Goal: Information Seeking & Learning: Learn about a topic

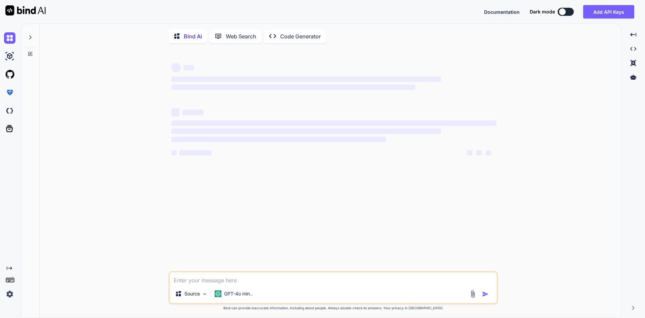
click at [193, 279] on textarea at bounding box center [333, 278] width 327 height 12
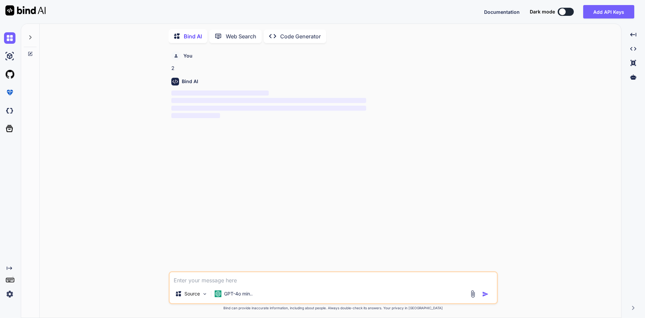
click at [192, 283] on textarea at bounding box center [333, 278] width 327 height 12
type textarea "x"
type textarea "z"
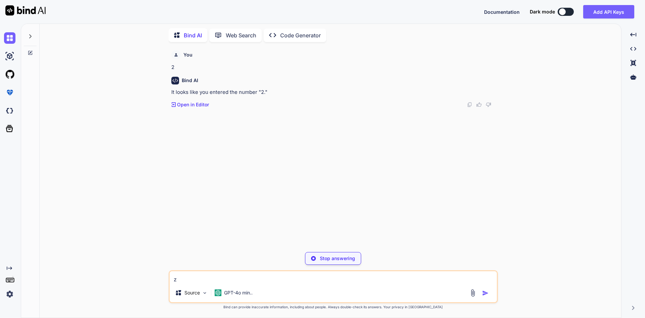
type textarea "x"
type textarea "zx"
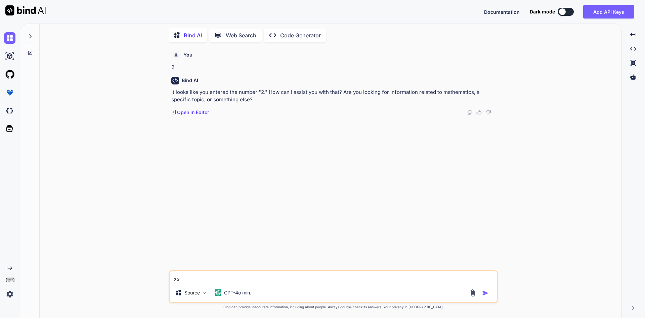
type textarea "x"
type textarea "zxi"
type textarea "x"
type textarea "zxin"
type textarea "x"
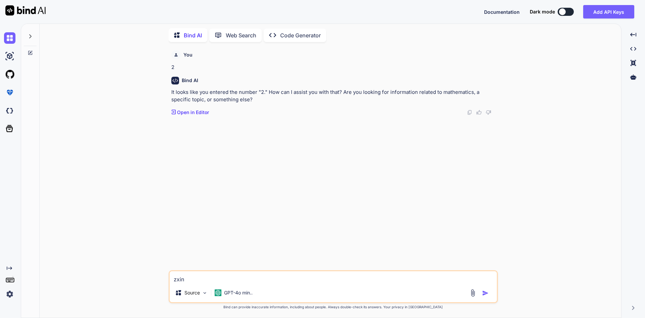
type textarea "zxing"
type textarea "x"
type textarea "zxing"
type textarea "x"
type textarea "zxing b"
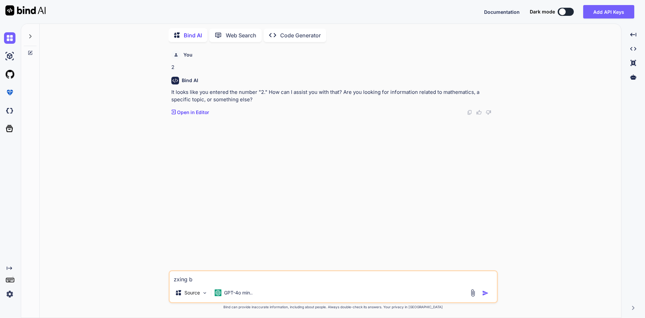
type textarea "x"
type textarea "zxing ba"
type textarea "x"
type textarea "zxing bar"
type textarea "x"
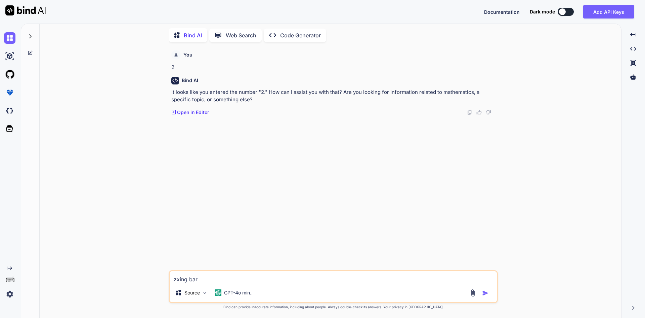
type textarea "zxing barc"
type textarea "x"
type textarea "zxing barco"
type textarea "x"
type textarea "zxing barcod"
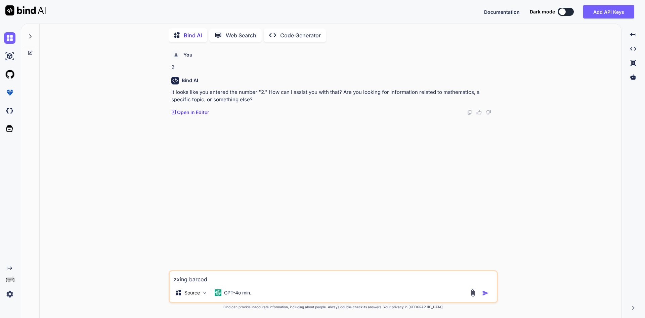
type textarea "x"
type textarea "zxing barcode"
type textarea "x"
type textarea "zxing barcode"
type textarea "x"
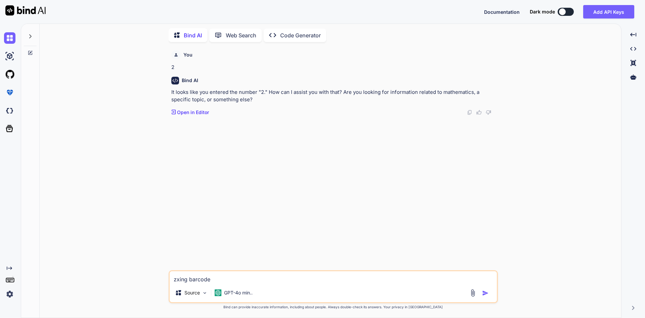
type textarea "zxing barcode s"
type textarea "x"
type textarea "zxing barcode sc"
type textarea "x"
type textarea "zxing barcode sca"
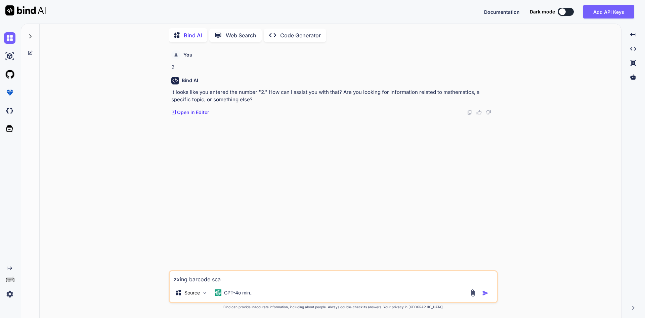
type textarea "x"
type textarea "zxing barcode scan"
type textarea "x"
type textarea "zxing barcode scann"
type textarea "x"
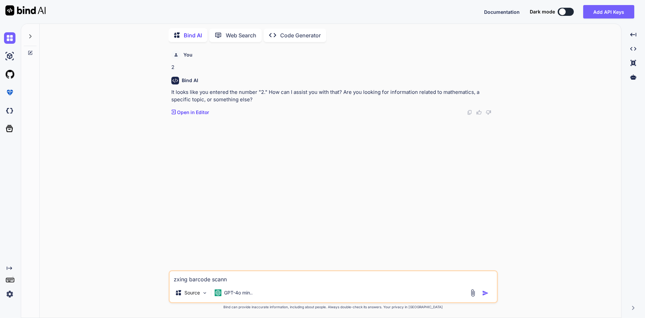
type textarea "zxing barcode scanne"
type textarea "x"
type textarea "zxing barcode scanner"
type textarea "x"
type textarea "zxing barcode scanner"
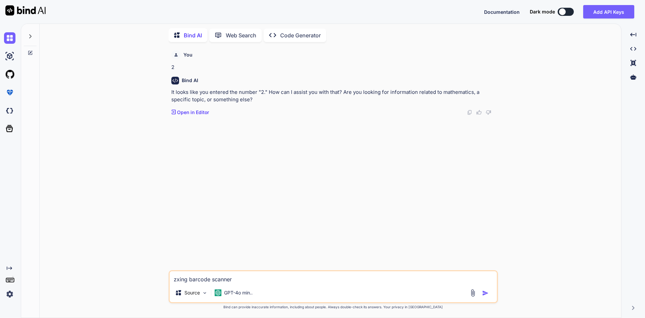
type textarea "x"
type textarea "zxing barcode scanner n"
type textarea "x"
type textarea "zxing barcode scanner no"
type textarea "x"
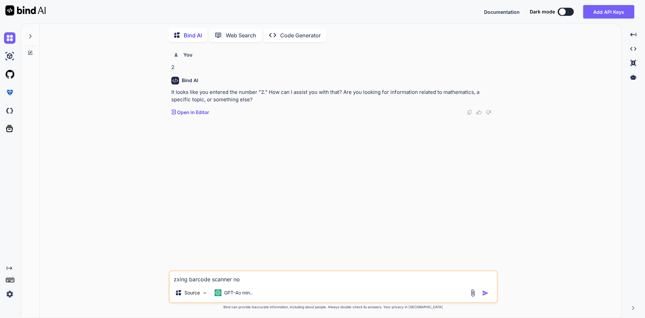
type textarea "zxing barcode scanner not"
type textarea "x"
type textarea "zxing barcode scanner not"
type textarea "x"
type textarea "zxing barcode scanner not s"
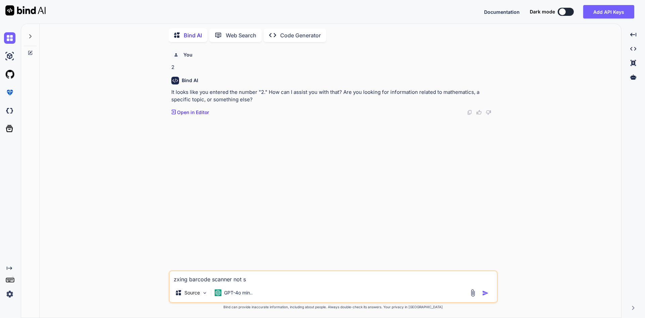
type textarea "x"
type textarea "zxing barcode scanner not sc"
type textarea "x"
type textarea "zxing barcode scanner not sca"
type textarea "x"
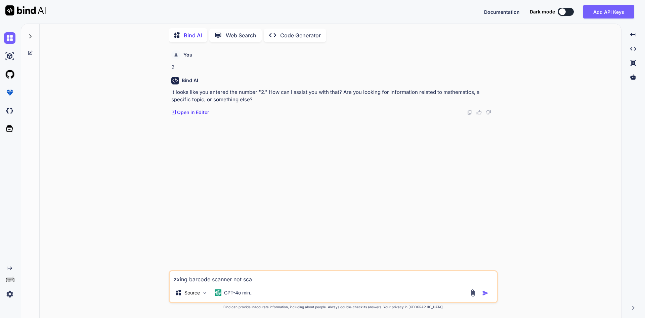
type textarea "zxing barcode scanner not scan"
type textarea "x"
type textarea "zxing barcode scanner not scani"
type textarea "x"
type textarea "zxing barcode scanner not scanin"
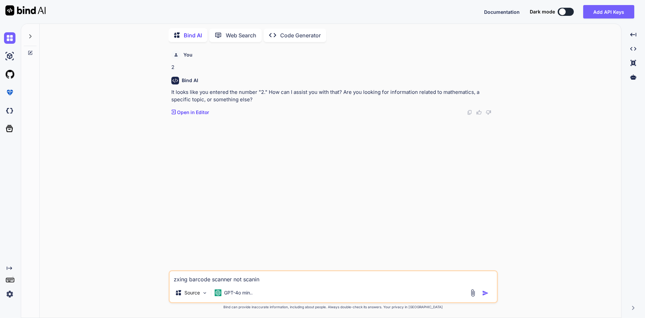
type textarea "x"
type textarea "zxing barcode scanner not scaning"
type textarea "x"
type textarea "zxing barcode scanner not scaning"
type textarea "x"
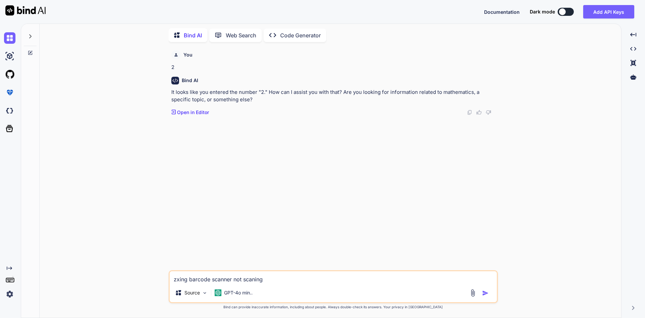
type textarea "zxing barcode scanner not scaning i"
type textarea "x"
type textarea "zxing barcode scanner not scaning in"
type textarea "x"
type textarea "zxing barcode scanner not scaning in"
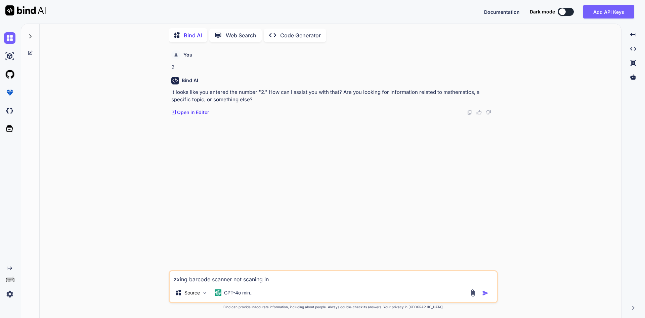
type textarea "x"
type textarea "zxing barcode scanner not scaning in o"
type textarea "x"
type textarea "zxing barcode scanner not scaning in on"
type textarea "x"
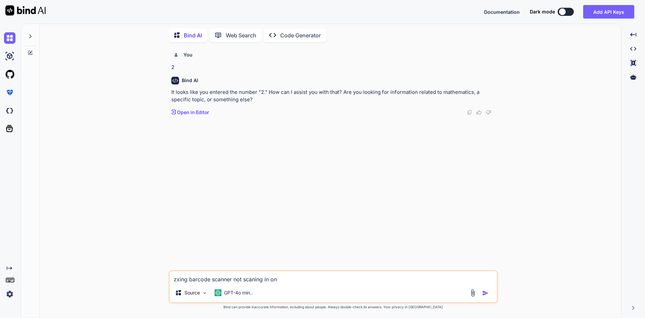
type textarea "zxing barcode scanner not scaning in one"
type textarea "x"
type textarea "zxing barcode scanner not scaning in onep"
type textarea "x"
type textarea "zxing barcode scanner not scaning in onepl"
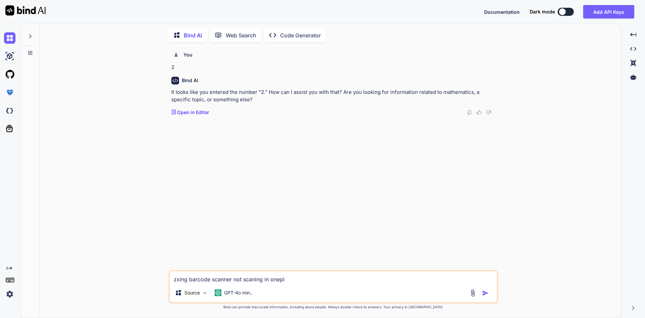
type textarea "x"
type textarea "zxing barcode scanner not scaning in oneplu"
type textarea "x"
type textarea "zxing barcode scanner not scaning in oneplus"
type textarea "x"
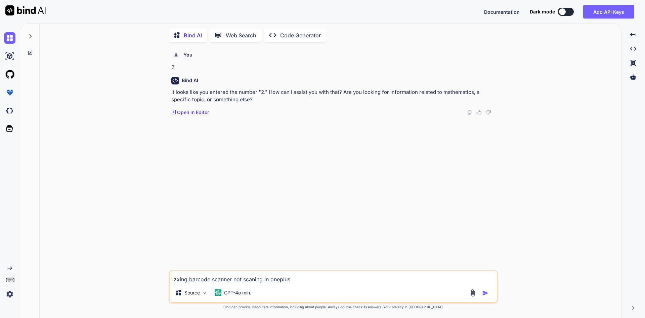
type textarea "zxing barcode scanner not scaning in oneplus"
type textarea "x"
type textarea "zxing barcode scanner not scaning in oneplus p"
type textarea "x"
type textarea "zxing barcode scanner not scaning in oneplus ph"
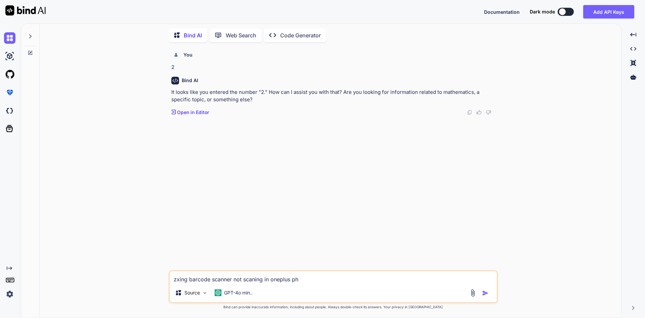
type textarea "x"
type textarea "zxing barcode scanner not scaning in oneplus pho"
type textarea "x"
type textarea "zxing barcode scanner not scaning in oneplus phon"
type textarea "x"
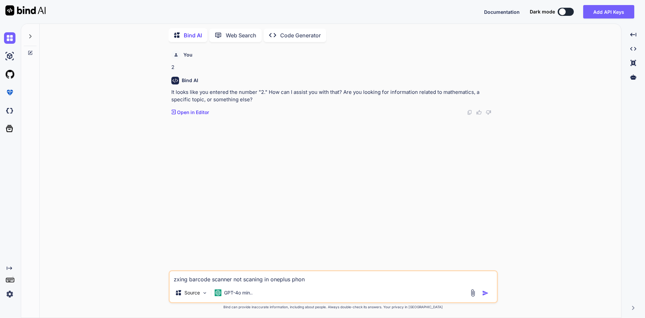
type textarea "zxing barcode scanner not scaning in oneplus phone"
type textarea "x"
type textarea "zxing barcode scanner not scaning in oneplus phone"
type textarea "x"
type textarea "zxing barcode scanner not scaning in oneplus phone i"
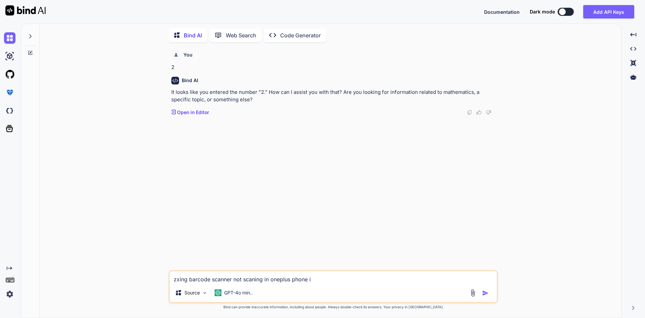
type textarea "x"
type textarea "zxing barcode scanner not scaning in oneplus phone in"
type textarea "x"
type textarea "zxing barcode scanner not scaning in oneplus phone in"
type textarea "x"
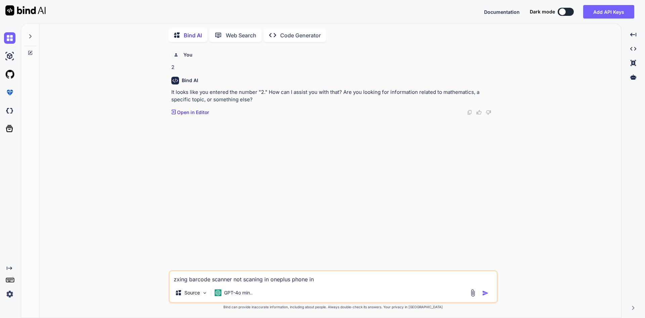
type textarea "zxing barcode scanner not scaning in oneplus phone in m"
type textarea "x"
type textarea "zxing barcode scanner not scaning in oneplus phone in [GEOGRAPHIC_DATA]"
type textarea "x"
type textarea "zxing barcode scanner not scaning in oneplus phone in [GEOGRAPHIC_DATA]"
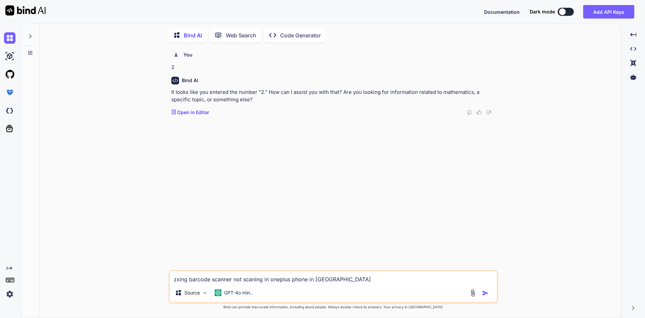
type textarea "x"
type textarea "zxing barcode scanner not scaning in oneplus phone in [GEOGRAPHIC_DATA]"
type textarea "x"
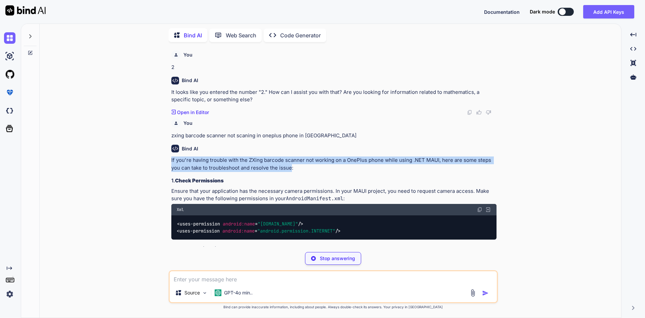
drag, startPoint x: 292, startPoint y: 167, endPoint x: 171, endPoint y: 162, distance: 120.8
click at [171, 162] on p "If you're having trouble with the ZXing barcode scanner not working on a OnePlu…" at bounding box center [333, 163] width 325 height 15
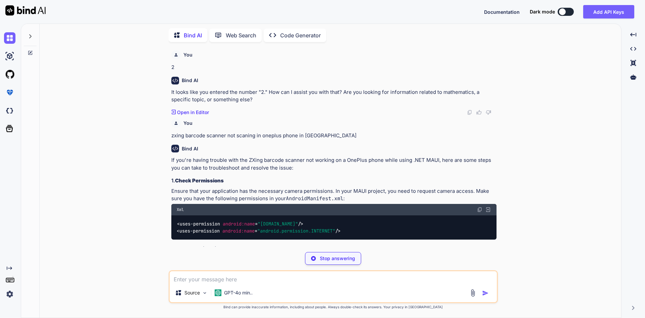
click at [205, 150] on div "Bind AI" at bounding box center [333, 149] width 325 height 8
drag, startPoint x: 281, startPoint y: 135, endPoint x: 169, endPoint y: 118, distance: 112.6
click at [169, 118] on div "You 2 Bind AI It looks like you entered the number "2." How can I assist you wi…" at bounding box center [333, 182] width 329 height 270
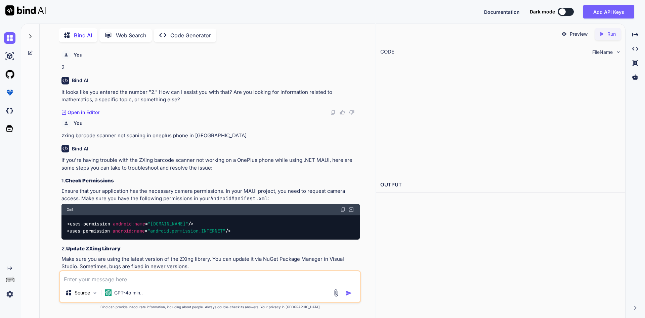
click at [281, 110] on div "Created with Pixso. Open in Editor" at bounding box center [211, 112] width 298 height 7
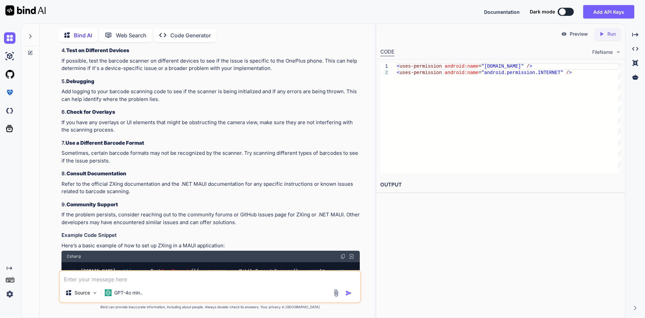
scroll to position [393, 0]
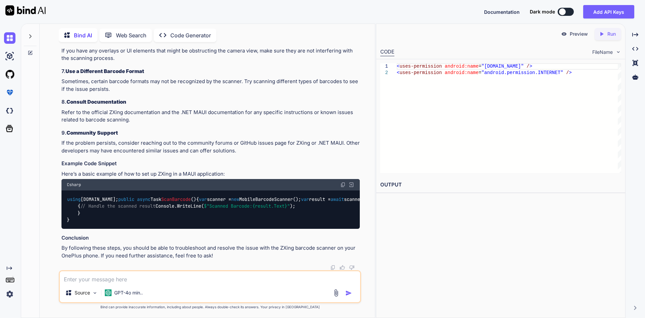
click at [155, 196] on code "using [DOMAIN_NAME]; public async Task ScanBarcode () { var scanner = new Mobil…" at bounding box center [248, 210] width 363 height 28
click at [208, 190] on div "using [DOMAIN_NAME]; public async Task ScanBarcode () { var scanner = new Mobil…" at bounding box center [211, 209] width 298 height 38
click at [166, 196] on code "using [DOMAIN_NAME]; public async Task ScanBarcode () { var scanner = new Mobil…" at bounding box center [248, 210] width 363 height 28
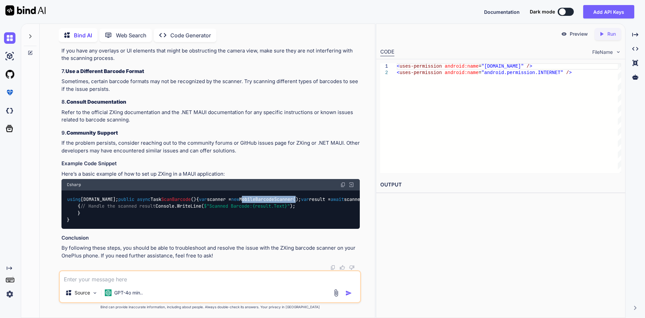
click at [196, 190] on div "using [DOMAIN_NAME]; public async Task ScanBarcode () { var scanner = new Mobil…" at bounding box center [211, 209] width 298 height 38
click at [162, 196] on code "using [DOMAIN_NAME]; public async Task ScanBarcode () { var scanner = new Mobil…" at bounding box center [248, 210] width 363 height 28
click at [196, 190] on div "using [DOMAIN_NAME]; public async Task ScanBarcode () { var scanner = new Mobil…" at bounding box center [211, 209] width 298 height 38
click at [158, 200] on code "using [DOMAIN_NAME]; public async Task ScanBarcode () { var scanner = new Mobil…" at bounding box center [248, 210] width 363 height 28
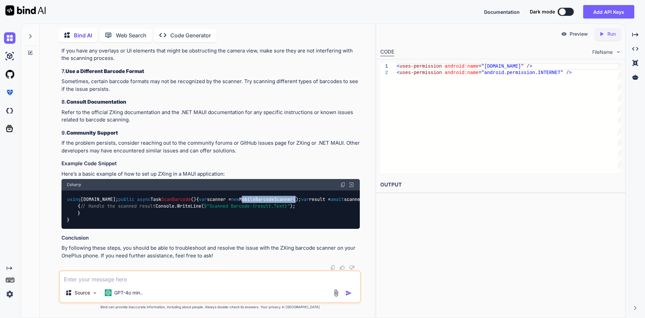
click at [158, 200] on code "using [DOMAIN_NAME]; public async Task ScanBarcode () { var scanner = new Mobil…" at bounding box center [248, 210] width 363 height 28
click at [216, 193] on div "using [DOMAIN_NAME]; public async Task ScanBarcode () { var scanner = new Mobil…" at bounding box center [211, 209] width 298 height 38
click at [154, 198] on code "using [DOMAIN_NAME]; public async Task ScanBarcode () { var scanner = new Mobil…" at bounding box center [248, 210] width 363 height 28
drag, startPoint x: 154, startPoint y: 198, endPoint x: 211, endPoint y: 190, distance: 57.7
click at [155, 198] on code "using [DOMAIN_NAME]; public async Task ScanBarcode () { var scanner = new Mobil…" at bounding box center [248, 210] width 363 height 28
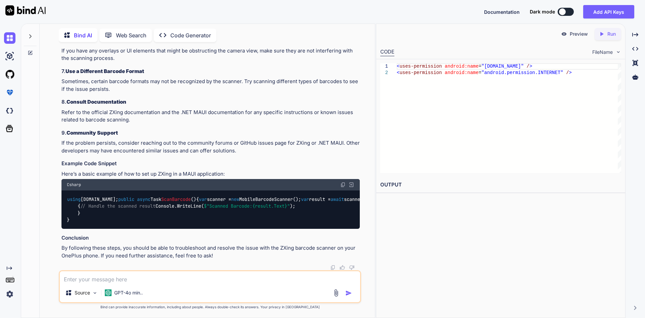
click at [230, 190] on div "using [DOMAIN_NAME]; public async Task ScanBarcode () { var scanner = new Mobil…" at bounding box center [211, 209] width 298 height 38
click at [171, 197] on code "using [DOMAIN_NAME]; public async Task ScanBarcode () { var scanner = new Mobil…" at bounding box center [248, 210] width 363 height 28
click at [198, 190] on div "using [DOMAIN_NAME]; public async Task ScanBarcode () { var scanner = new Mobil…" at bounding box center [211, 209] width 298 height 38
click at [166, 198] on code "using [DOMAIN_NAME]; public async Task ScanBarcode () { var scanner = new Mobil…" at bounding box center [248, 210] width 363 height 28
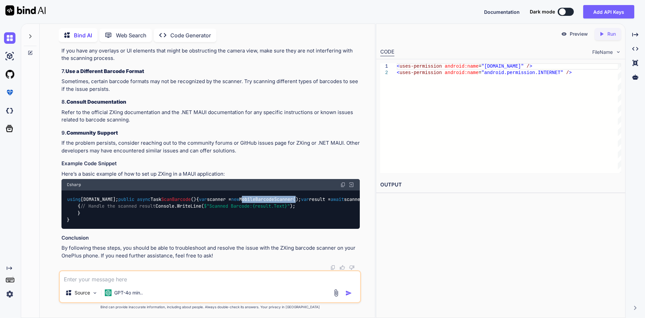
click at [166, 198] on code "using [DOMAIN_NAME]; public async Task ScanBarcode () { var scanner = new Mobil…" at bounding box center [248, 210] width 363 height 28
click at [197, 190] on div "using [DOMAIN_NAME]; public async Task ScanBarcode () { var scanner = new Mobil…" at bounding box center [211, 209] width 298 height 38
click at [162, 196] on code "using [DOMAIN_NAME]; public async Task ScanBarcode () { var scanner = new Mobil…" at bounding box center [248, 210] width 363 height 28
click at [162, 198] on code "using [DOMAIN_NAME]; public async Task ScanBarcode () { var scanner = new Mobil…" at bounding box center [248, 210] width 363 height 28
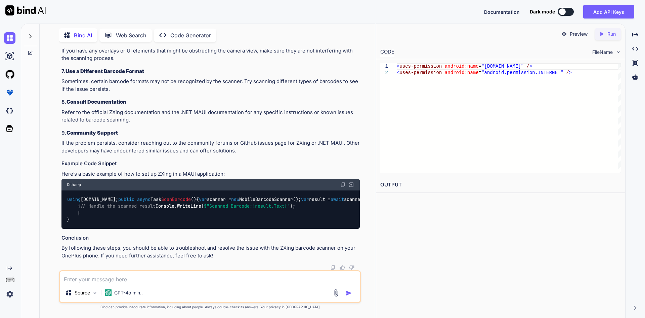
click at [187, 190] on div "using [DOMAIN_NAME]; public async Task ScanBarcode () { var scanner = new Mobil…" at bounding box center [211, 209] width 298 height 38
click at [162, 198] on code "using [DOMAIN_NAME]; public async Task ScanBarcode () { var scanner = new Mobil…" at bounding box center [248, 210] width 363 height 28
click at [168, 276] on textarea at bounding box center [210, 277] width 301 height 12
type textarea "x"
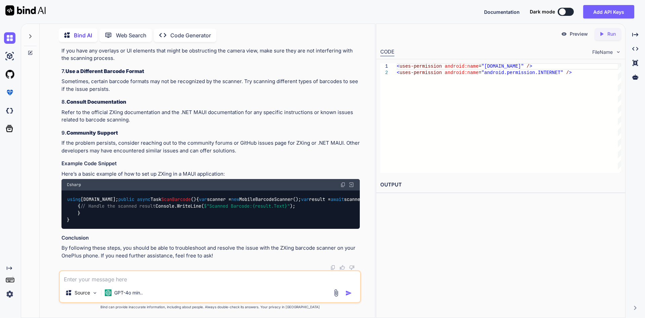
type textarea "Q"
type textarea "x"
type textarea "Qr"
type textarea "x"
type textarea "Qr"
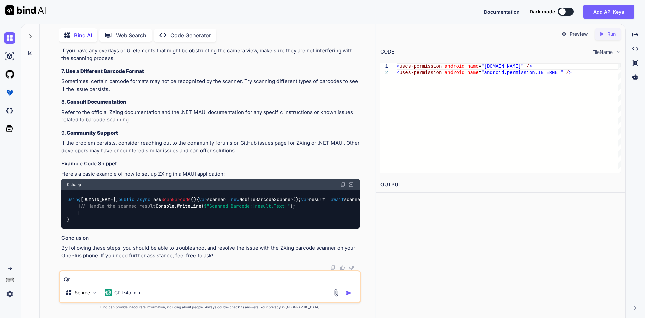
type textarea "x"
type textarea "Qr c"
type textarea "x"
type textarea "Qr co"
type textarea "x"
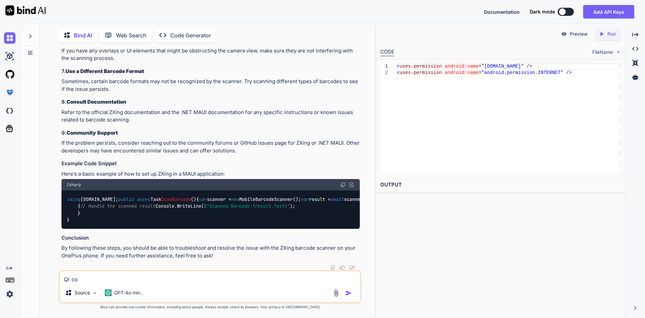
type textarea "Qr cod"
type textarea "x"
type textarea "Qr code"
type textarea "x"
type textarea "Qr cod"
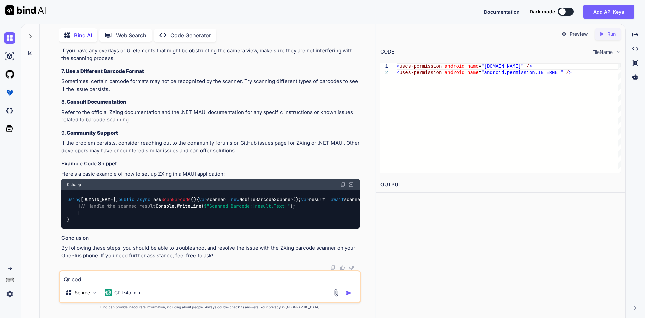
type textarea "x"
type textarea "Qr co"
type textarea "x"
type textarea "Qr c"
type textarea "x"
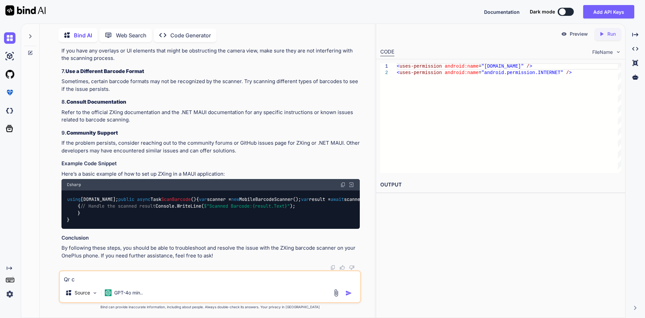
type textarea "Qr"
type textarea "x"
type textarea "Qr"
type textarea "x"
type textarea "Q"
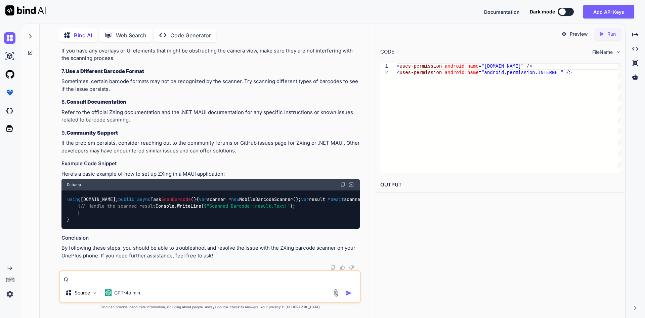
type textarea "x"
type textarea "f"
type textarea "x"
type textarea "fo"
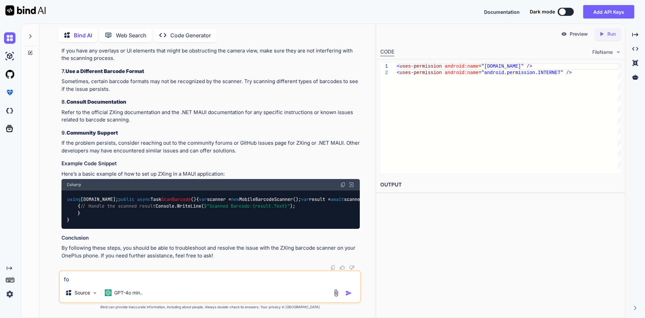
type textarea "x"
type textarea "for"
type textarea "x"
type textarea "for"
type textarea "x"
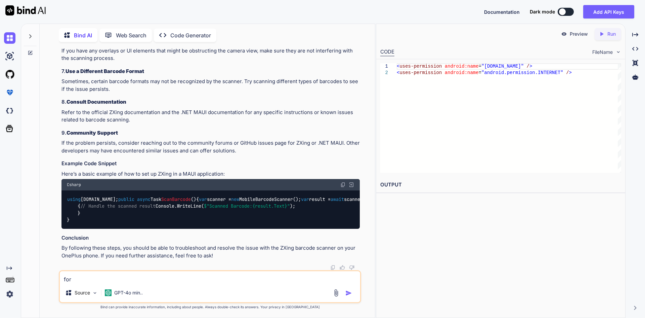
type textarea "for Q"
type textarea "x"
type textarea "for QR"
type textarea "x"
type textarea "for QR"
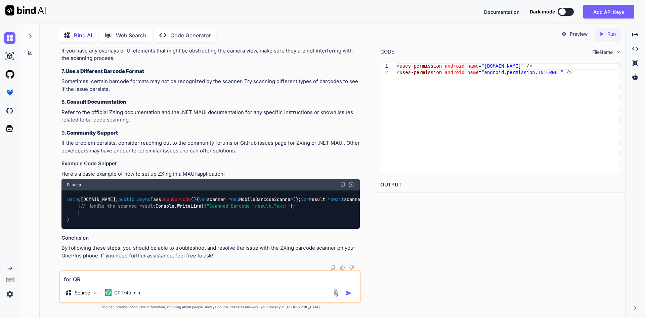
type textarea "x"
type textarea "for QR c"
type textarea "x"
type textarea "for QR co"
type textarea "x"
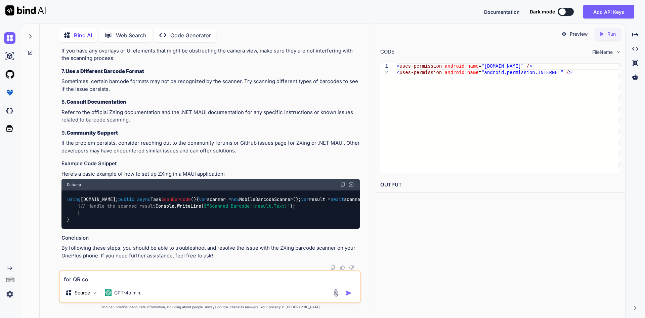
type textarea "for QR cod"
type textarea "x"
type textarea "for QR code"
type textarea "x"
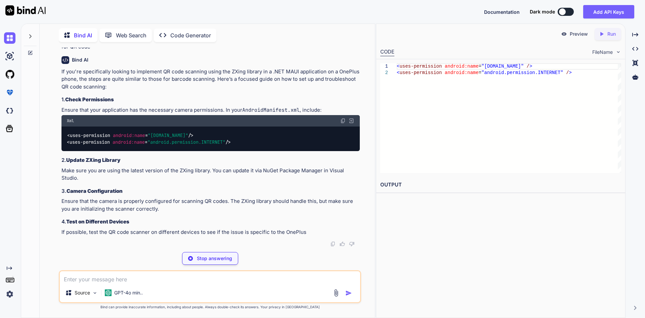
scroll to position [636, 0]
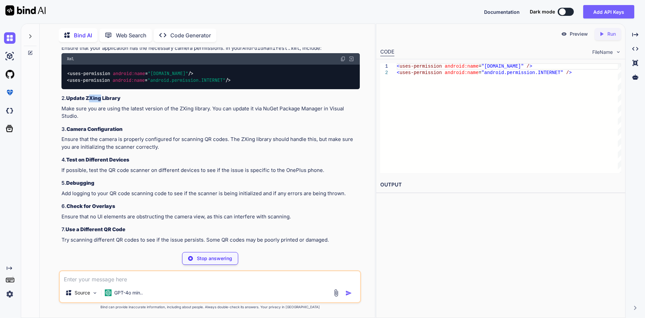
drag, startPoint x: 102, startPoint y: 160, endPoint x: 90, endPoint y: 161, distance: 11.8
click at [90, 101] on strong "Update ZXing Library" at bounding box center [93, 98] width 54 height 6
type textarea "x"
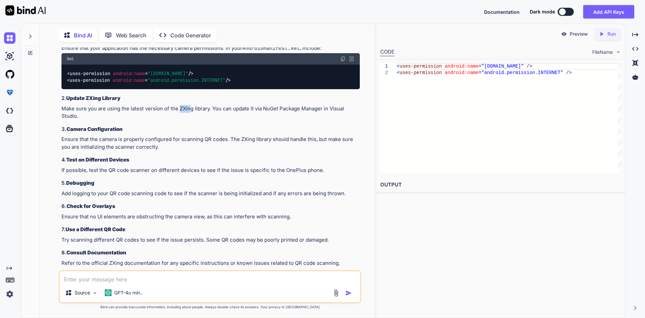
drag, startPoint x: 180, startPoint y: 170, endPoint x: 190, endPoint y: 170, distance: 10.1
click at [190, 120] on p "Make sure you are using the latest version of the ZXing library. You can update…" at bounding box center [211, 112] width 298 height 15
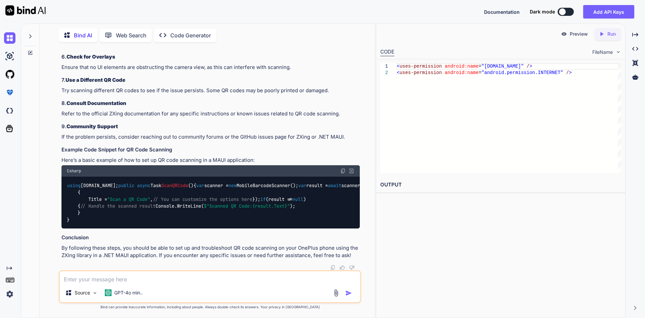
scroll to position [922, 0]
click at [174, 182] on code "using [DOMAIN_NAME]; public async Task ScanQRCode () { var scanner = new Mobile…" at bounding box center [258, 202] width 382 height 41
click at [238, 176] on div "using [DOMAIN_NAME]; public async Task ScanQRCode () { var scanner = new Mobile…" at bounding box center [211, 202] width 298 height 52
click at [226, 182] on code "using [DOMAIN_NAME]; public async Task ScanQRCode () { var scanner = new Mobile…" at bounding box center [258, 202] width 382 height 41
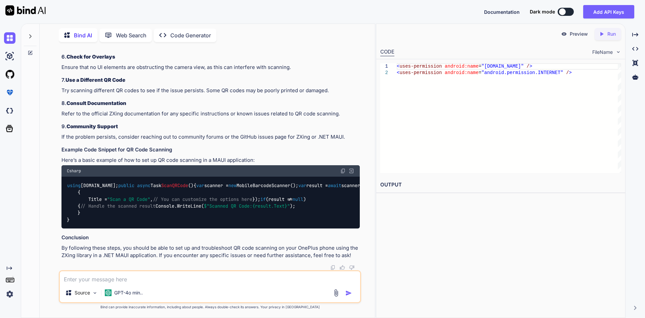
click at [225, 182] on code "using [DOMAIN_NAME]; public async Task ScanQRCode () { var scanner = new Mobile…" at bounding box center [258, 202] width 382 height 41
click at [251, 176] on div "using [DOMAIN_NAME]; public async Task ScanQRCode () { var scanner = new Mobile…" at bounding box center [211, 202] width 298 height 52
click at [157, 182] on code "using [DOMAIN_NAME]; public async Task ScanQRCode () { var scanner = new Mobile…" at bounding box center [258, 202] width 382 height 41
click at [230, 176] on div "using [DOMAIN_NAME]; public async Task ScanQRCode () { var scanner = new Mobile…" at bounding box center [211, 202] width 298 height 52
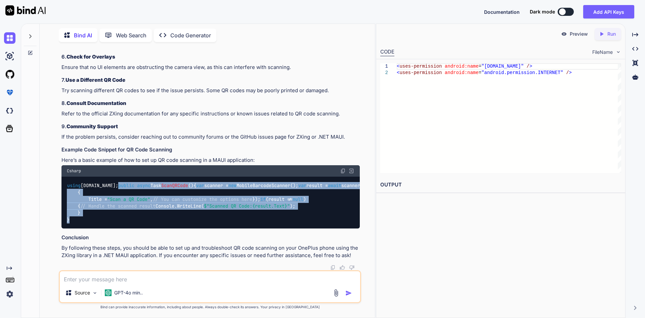
drag, startPoint x: 67, startPoint y: 123, endPoint x: 76, endPoint y: 218, distance: 95.2
click at [76, 218] on div "using [DOMAIN_NAME]; public async Task ScanQRCode () { var scanner = new Mobile…" at bounding box center [211, 202] width 298 height 52
copy code "public async Task ScanQRCode () { var scanner = new MobileBarcodeScanner(); var…"
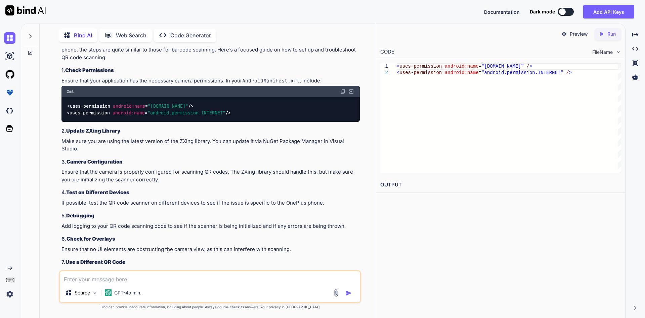
scroll to position [553, 0]
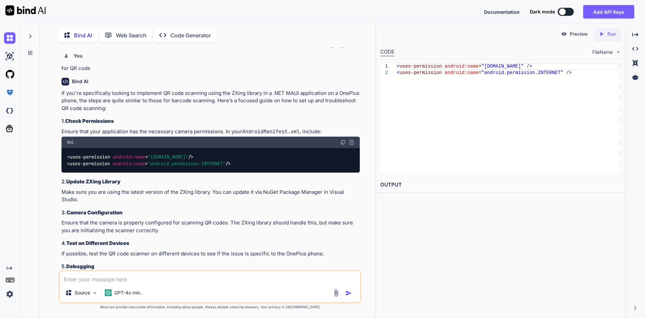
drag, startPoint x: 237, startPoint y: 226, endPoint x: 62, endPoint y: 212, distance: 175.3
click at [62, 172] on div "< uses-permission android:name = "[DOMAIN_NAME]" /> < uses-permission android:n…" at bounding box center [211, 160] width 298 height 25
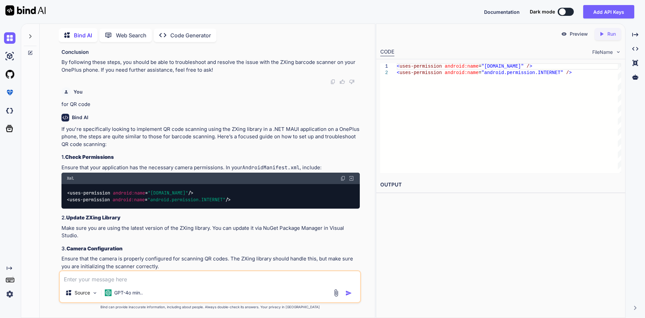
scroll to position [452, 0]
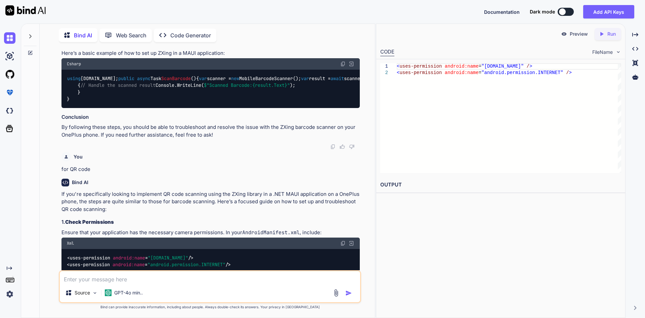
click at [169, 103] on code "using [DOMAIN_NAME]; public async Task ScanBarcode () { var scanner = new Mobil…" at bounding box center [248, 89] width 363 height 28
click at [141, 103] on code "using [DOMAIN_NAME]; public async Task ScanBarcode () { var scanner = new Mobil…" at bounding box center [248, 89] width 363 height 28
click at [118, 81] on span "public" at bounding box center [126, 78] width 16 height 6
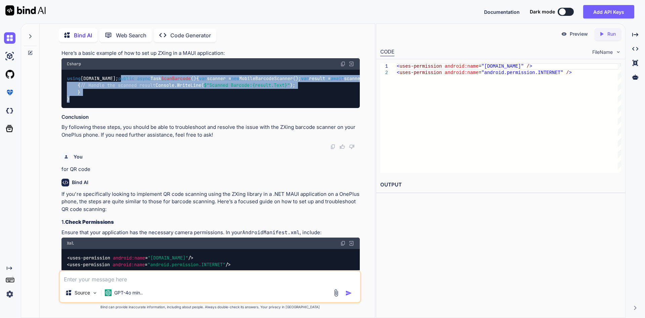
drag, startPoint x: 69, startPoint y: 92, endPoint x: 82, endPoint y: 160, distance: 68.6
click at [82, 108] on div "using [DOMAIN_NAME]; public async Task ScanBarcode () { var scanner = new Mobil…" at bounding box center [211, 89] width 298 height 38
drag, startPoint x: 69, startPoint y: 162, endPoint x: 63, endPoint y: 89, distance: 72.8
click at [63, 89] on div "using [DOMAIN_NAME]; public async Task ScanBarcode () { var scanner = new Mobil…" at bounding box center [211, 89] width 298 height 38
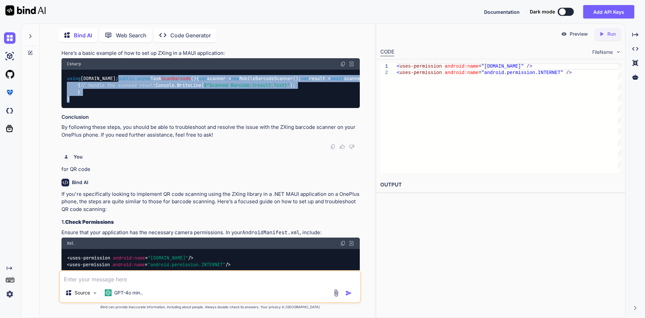
copy code "public async Task ScanBarcode () { var scanner = new MobileBarcodeScanner(); va…"
click at [303, 108] on div "using [DOMAIN_NAME]; public async Task ScanBarcode () { var scanner = new Mobil…" at bounding box center [211, 89] width 298 height 38
click at [204, 88] on span "$"Scanned Barcode: {result.Text} "" at bounding box center [247, 85] width 86 height 6
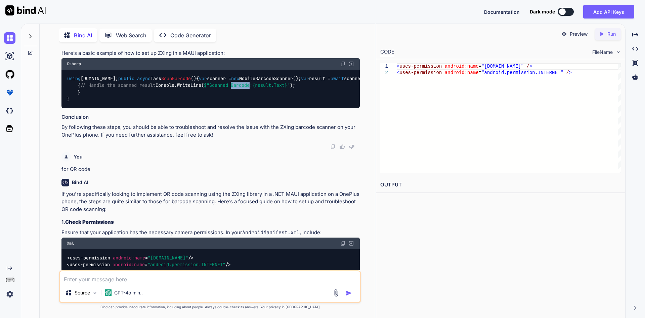
click at [204, 88] on span "$"Scanned Barcode: {result.Text} "" at bounding box center [247, 85] width 86 height 6
click at [252, 88] on span "{result.Text}" at bounding box center [269, 85] width 35 height 6
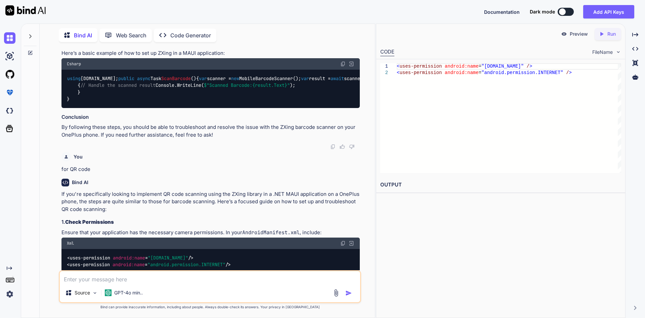
click at [252, 88] on span "{result.Text}" at bounding box center [269, 85] width 35 height 6
click at [168, 103] on code "using [DOMAIN_NAME]; public async Task ScanBarcode () { var scanner = new Mobil…" at bounding box center [248, 89] width 363 height 28
click at [178, 98] on div "using [DOMAIN_NAME]; public async Task ScanBarcode () { var scanner = new Mobil…" at bounding box center [211, 89] width 298 height 38
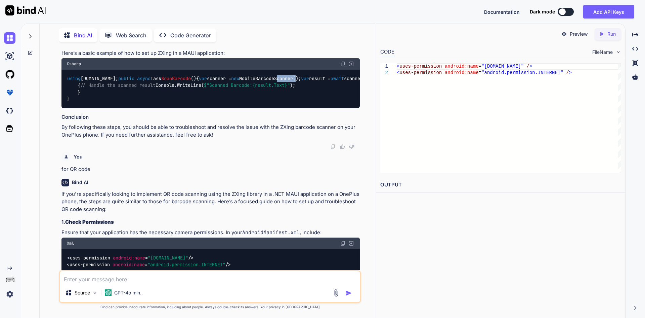
drag, startPoint x: 183, startPoint y: 106, endPoint x: 163, endPoint y: 106, distance: 19.2
click at [163, 103] on code "using [DOMAIN_NAME]; public async Task ScanBarcode () { var scanner = new Mobil…" at bounding box center [248, 89] width 363 height 28
click at [180, 97] on div "using [DOMAIN_NAME]; public async Task ScanBarcode () { var scanner = new Mobil…" at bounding box center [211, 89] width 298 height 38
click at [165, 103] on code "using [DOMAIN_NAME]; public async Task ScanBarcode () { var scanner = new Mobil…" at bounding box center [248, 89] width 363 height 28
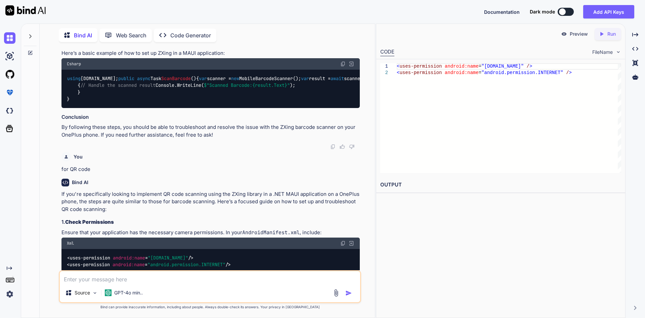
click at [155, 103] on code "using [DOMAIN_NAME]; public async Task ScanBarcode () { var scanner = new Mobil…" at bounding box center [248, 89] width 363 height 28
click at [141, 103] on code "using [DOMAIN_NAME]; public async Task ScanBarcode () { var scanner = new Mobil…" at bounding box center [248, 89] width 363 height 28
drag, startPoint x: 152, startPoint y: 106, endPoint x: 162, endPoint y: 105, distance: 9.8
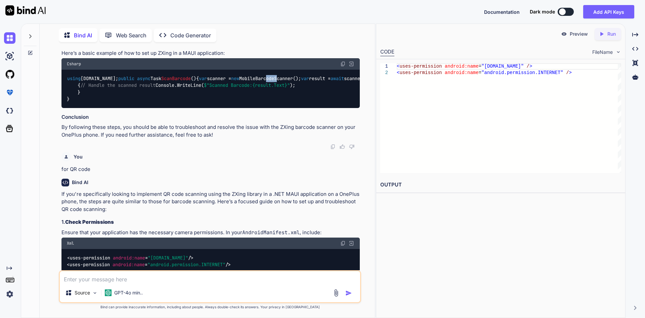
click at [162, 103] on code "using [DOMAIN_NAME]; public async Task ScanBarcode () { var scanner = new Mobil…" at bounding box center [248, 89] width 363 height 28
drag, startPoint x: 181, startPoint y: 107, endPoint x: 128, endPoint y: 108, distance: 53.5
click at [128, 103] on code "using [DOMAIN_NAME]; public async Task ScanBarcode () { var scanner = new Mobil…" at bounding box center [248, 89] width 363 height 28
click at [134, 99] on div "using [DOMAIN_NAME]; public async Task ScanBarcode () { var scanner = new Mobil…" at bounding box center [211, 89] width 298 height 38
click at [161, 81] on span "ScanBarcode" at bounding box center [176, 78] width 30 height 6
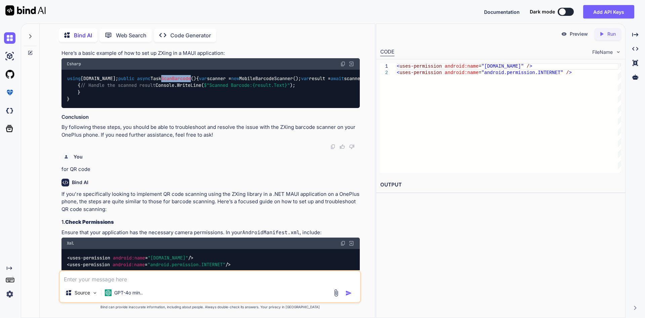
click at [161, 81] on span "ScanBarcode" at bounding box center [176, 78] width 30 height 6
drag, startPoint x: 127, startPoint y: 106, endPoint x: 181, endPoint y: 107, distance: 54.1
click at [181, 103] on code "using [DOMAIN_NAME]; public async Task ScanBarcode () { var scanner = new Mobil…" at bounding box center [248, 89] width 363 height 28
click at [182, 108] on div "using [DOMAIN_NAME]; public async Task ScanBarcode () { var scanner = new Mobil…" at bounding box center [211, 89] width 298 height 38
drag, startPoint x: 181, startPoint y: 105, endPoint x: 127, endPoint y: 107, distance: 53.1
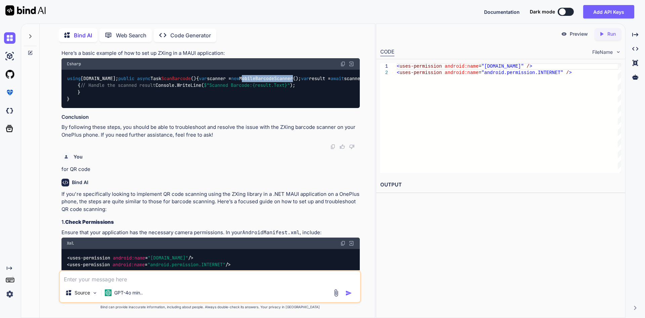
click at [127, 103] on code "using [DOMAIN_NAME]; public async Task ScanBarcode () { var scanner = new Mobil…" at bounding box center [248, 89] width 363 height 28
click at [132, 97] on div "using [DOMAIN_NAME]; public async Task ScanBarcode () { var scanner = new Mobil…" at bounding box center [211, 89] width 298 height 38
drag, startPoint x: 128, startPoint y: 105, endPoint x: 170, endPoint y: 105, distance: 42.0
click at [172, 103] on code "using [DOMAIN_NAME]; public async Task ScanBarcode () { var scanner = new Mobil…" at bounding box center [248, 89] width 363 height 28
click at [220, 108] on div "using [DOMAIN_NAME]; public async Task ScanBarcode () { var scanner = new Mobil…" at bounding box center [211, 89] width 298 height 38
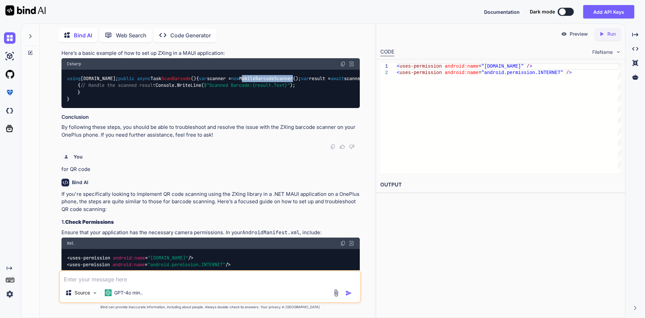
drag, startPoint x: 181, startPoint y: 106, endPoint x: 128, endPoint y: 107, distance: 52.4
click at [128, 103] on code "using [DOMAIN_NAME]; public async Task ScanBarcode () { var scanner = new Mobil…" at bounding box center [248, 89] width 363 height 28
click at [130, 101] on div "using [DOMAIN_NAME]; public async Task ScanBarcode () { var scanner = new Mobil…" at bounding box center [211, 89] width 298 height 38
drag, startPoint x: 128, startPoint y: 105, endPoint x: 181, endPoint y: 106, distance: 52.5
click at [181, 103] on code "using [DOMAIN_NAME]; public async Task ScanBarcode () { var scanner = new Mobil…" at bounding box center [248, 89] width 363 height 28
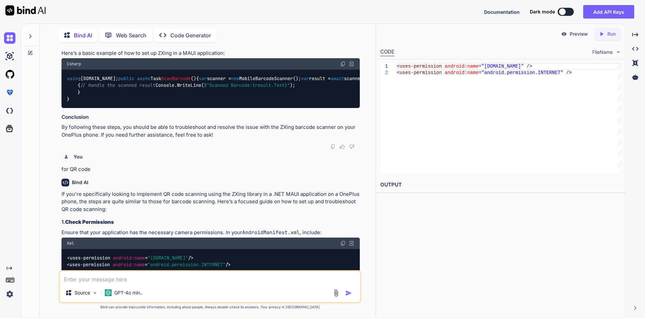
click at [188, 108] on div "using [DOMAIN_NAME]; public async Task ScanBarcode () { var scanner = new Mobil…" at bounding box center [211, 89] width 298 height 38
drag, startPoint x: 168, startPoint y: 112, endPoint x: 129, endPoint y: 112, distance: 38.7
click at [129, 103] on code "using [DOMAIN_NAME]; public async Task ScanBarcode () { var scanner = new Mobil…" at bounding box center [248, 89] width 363 height 28
drag, startPoint x: 127, startPoint y: 105, endPoint x: 189, endPoint y: 104, distance: 62.2
click at [189, 103] on code "using [DOMAIN_NAME]; public async Task ScanBarcode () { var scanner = new Mobil…" at bounding box center [248, 89] width 363 height 28
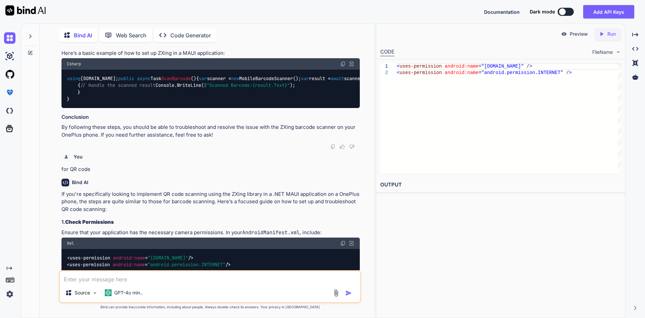
click at [204, 88] on span "$"Scanned Barcode: {result.Text} "" at bounding box center [247, 85] width 86 height 6
click at [252, 88] on span "{result.Text}" at bounding box center [269, 85] width 35 height 6
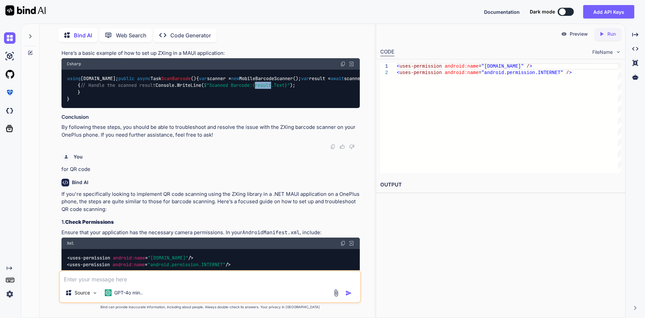
click at [252, 88] on span "{result.Text}" at bounding box center [269, 85] width 35 height 6
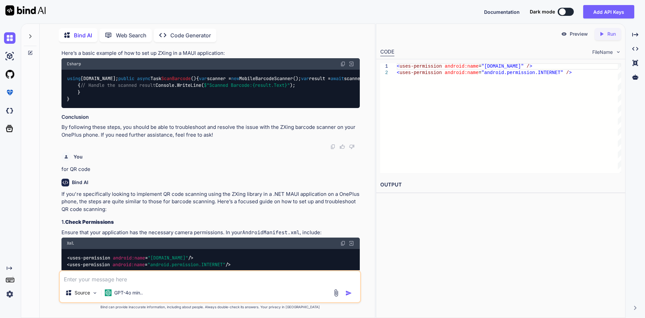
click at [204, 88] on span "$"Scanned Barcode: {result.Text} "" at bounding box center [247, 85] width 86 height 6
click at [150, 103] on code "using [DOMAIN_NAME]; public async Task ScanBarcode () { var scanner = new Mobil…" at bounding box center [248, 89] width 363 height 28
click at [204, 88] on span "$"Scanned Barcode: {result.Text} "" at bounding box center [247, 85] width 86 height 6
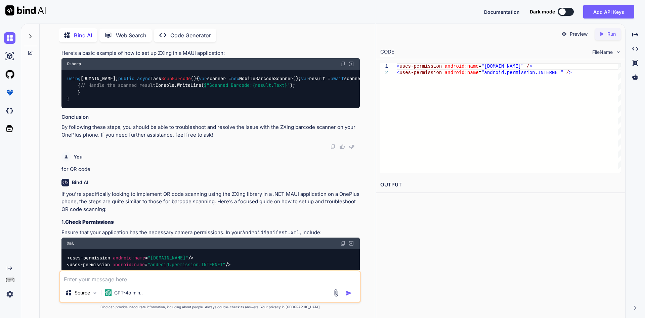
click at [156, 88] on span "// Handle the scanned result" at bounding box center [117, 85] width 75 height 6
click at [204, 88] on span "$"Scanned Barcode: {result.Text} "" at bounding box center [247, 85] width 86 height 6
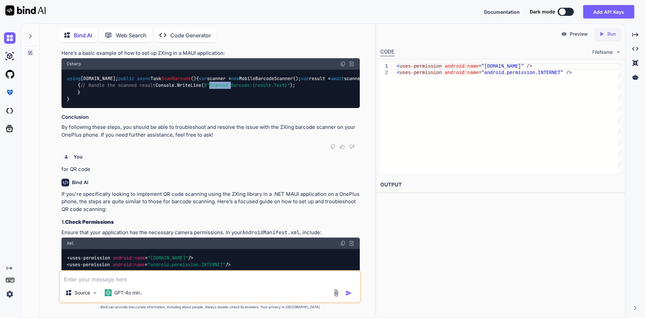
click at [204, 88] on span "$"Scanned Barcode: {result.Text} "" at bounding box center [247, 85] width 86 height 6
click at [252, 88] on span "{result.Text}" at bounding box center [269, 85] width 35 height 6
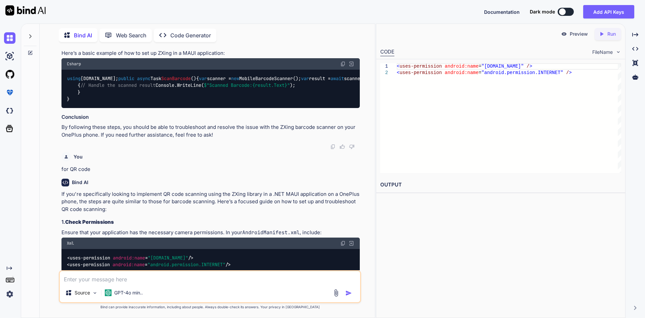
click at [252, 88] on span "{result.Text}" at bounding box center [269, 85] width 35 height 6
click at [204, 88] on span "$"Scanned Barcode: {result.Text} "" at bounding box center [247, 85] width 86 height 6
click at [252, 88] on span "{result.Text}" at bounding box center [269, 85] width 35 height 6
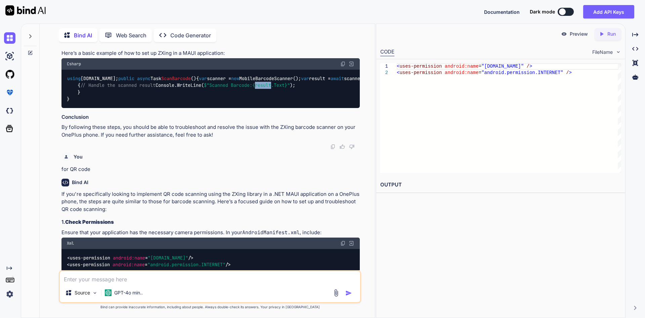
click at [252, 88] on span "{result.Text}" at bounding box center [269, 85] width 35 height 6
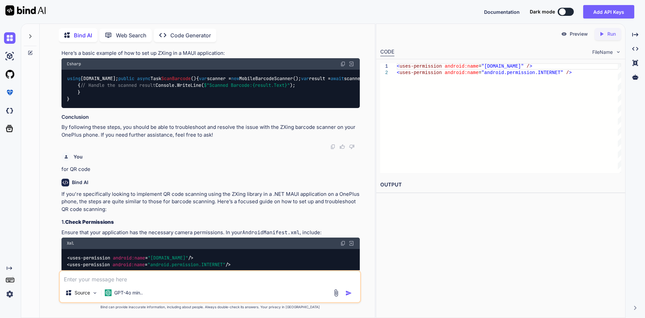
click at [252, 88] on span "{result.Text}" at bounding box center [269, 85] width 35 height 6
drag, startPoint x: 224, startPoint y: 147, endPoint x: 219, endPoint y: 148, distance: 5.1
click at [252, 88] on span "{result.Text}" at bounding box center [269, 85] width 35 height 6
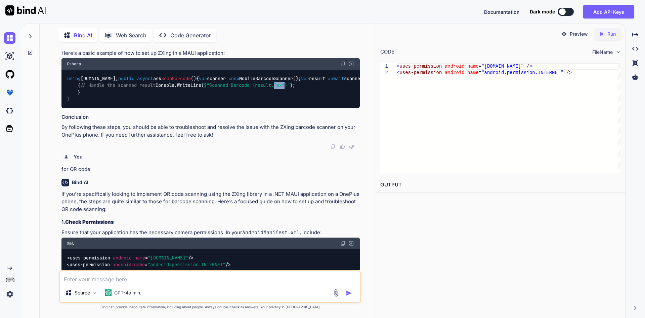
drag, startPoint x: 213, startPoint y: 147, endPoint x: 208, endPoint y: 148, distance: 5.5
click at [252, 88] on span "{result.Text}" at bounding box center [269, 85] width 35 height 6
drag, startPoint x: 198, startPoint y: 148, endPoint x: 205, endPoint y: 147, distance: 7.4
click at [252, 88] on span "{result.Text}" at bounding box center [269, 85] width 35 height 6
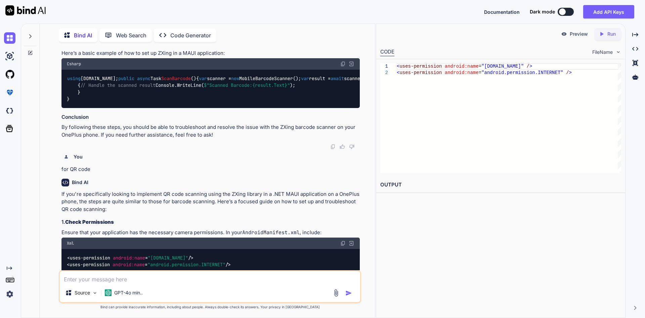
click at [252, 88] on span "{result.Text}" at bounding box center [269, 85] width 35 height 6
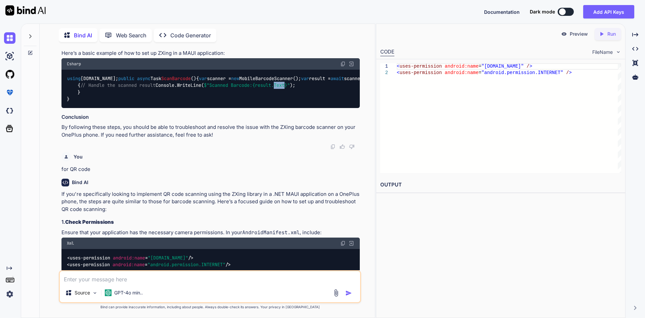
click at [252, 88] on span "{result.Text}" at bounding box center [269, 85] width 35 height 6
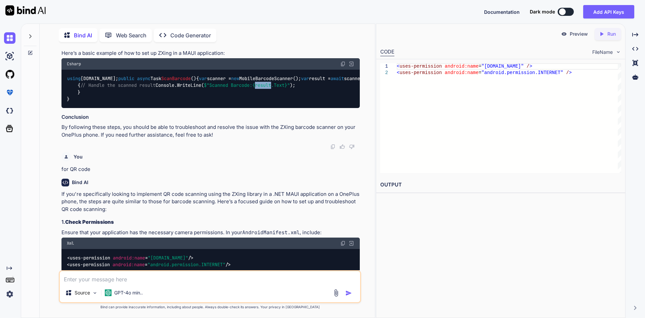
click at [252, 88] on span "{result.Text}" at bounding box center [269, 85] width 35 height 6
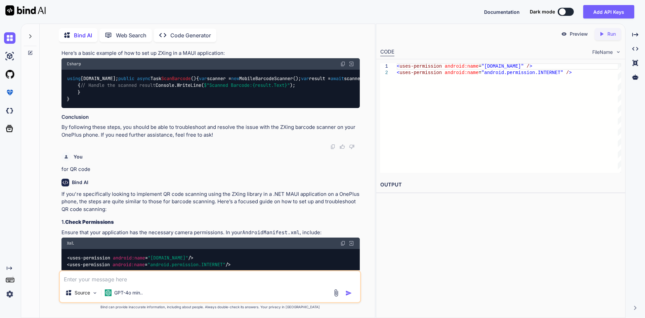
click at [252, 88] on span "{result.Text}" at bounding box center [269, 85] width 35 height 6
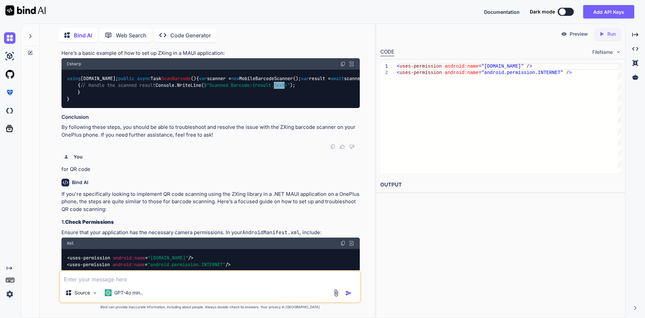
click at [252, 88] on span "{result.Text}" at bounding box center [269, 85] width 35 height 6
drag, startPoint x: 226, startPoint y: 146, endPoint x: 145, endPoint y: 146, distance: 80.7
click at [204, 88] on span "$"Scanned Barcode: {result.Text} "" at bounding box center [247, 85] width 86 height 6
click at [188, 108] on div "using [DOMAIN_NAME]; public async Task ScanBarcode () { var scanner = new Mobil…" at bounding box center [211, 89] width 298 height 38
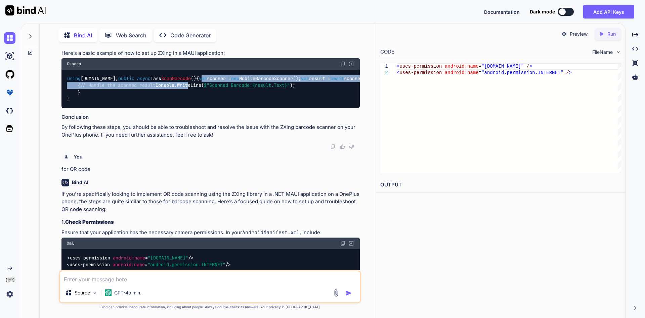
drag, startPoint x: 79, startPoint y: 103, endPoint x: 97, endPoint y: 149, distance: 48.8
click at [97, 103] on code "using [DOMAIN_NAME]; public async Task ScanBarcode () { var scanner = new Mobil…" at bounding box center [248, 89] width 363 height 28
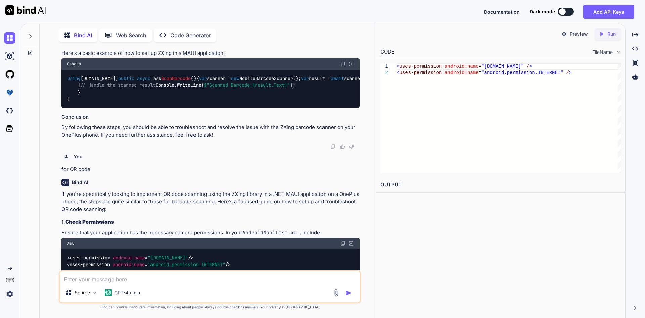
click at [88, 108] on div "using [DOMAIN_NAME]; public async Task ScanBarcode () { var scanner = new Mobil…" at bounding box center [211, 89] width 298 height 38
drag, startPoint x: 83, startPoint y: 155, endPoint x: 69, endPoint y: 103, distance: 53.8
click at [69, 103] on div "using [DOMAIN_NAME]; public async Task ScanBarcode () { var scanner = new Mobil…" at bounding box center [211, 89] width 298 height 38
click at [84, 99] on div "using [DOMAIN_NAME]; public async Task ScanBarcode () { var scanner = new Mobil…" at bounding box center [211, 89] width 298 height 38
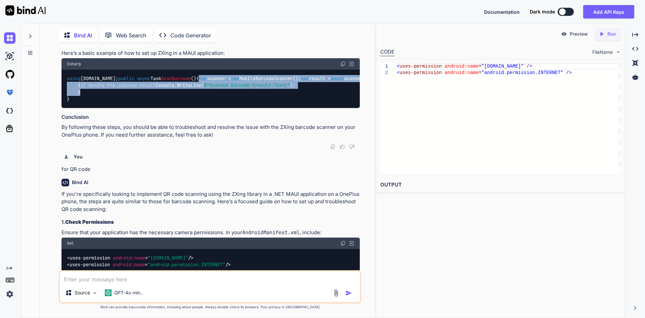
drag, startPoint x: 78, startPoint y: 105, endPoint x: 83, endPoint y: 153, distance: 48.3
click at [83, 108] on div "using [DOMAIN_NAME]; public async Task ScanBarcode () { var scanner = new Mobil…" at bounding box center [211, 89] width 298 height 38
click at [87, 108] on div "using [DOMAIN_NAME]; public async Task ScanBarcode () { var scanner = new Mobil…" at bounding box center [211, 89] width 298 height 38
drag, startPoint x: 80, startPoint y: 152, endPoint x: 75, endPoint y: 107, distance: 45.4
click at [75, 103] on code "using [DOMAIN_NAME]; public async Task ScanBarcode () { var scanner = new Mobil…" at bounding box center [248, 89] width 363 height 28
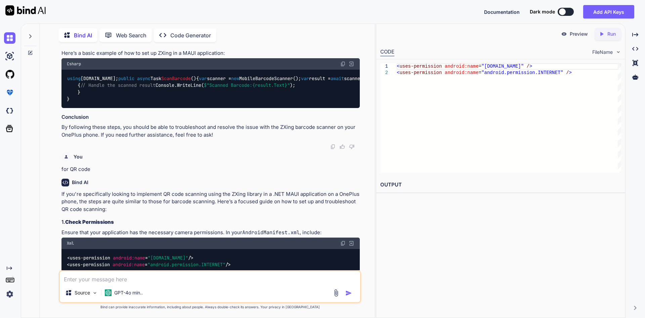
click at [84, 100] on div "using [DOMAIN_NAME]; public async Task ScanBarcode () { var scanner = new Mobil…" at bounding box center [211, 89] width 298 height 38
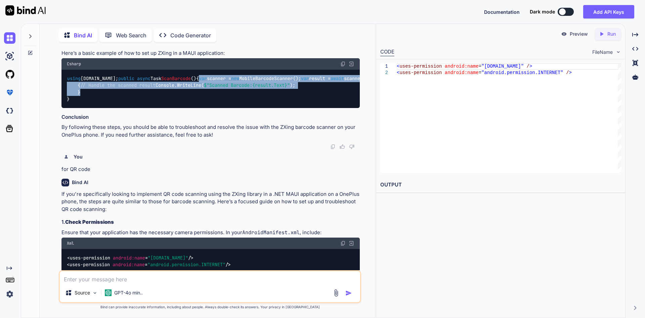
drag, startPoint x: 77, startPoint y: 107, endPoint x: 81, endPoint y: 154, distance: 47.2
click at [81, 108] on div "using [DOMAIN_NAME]; public async Task ScanBarcode () { var scanner = new Mobil…" at bounding box center [211, 89] width 298 height 38
click at [83, 108] on div "using [DOMAIN_NAME]; public async Task ScanBarcode () { var scanner = new Mobil…" at bounding box center [211, 89] width 298 height 38
drag, startPoint x: 81, startPoint y: 152, endPoint x: 78, endPoint y: 104, distance: 47.9
click at [78, 104] on div "using [DOMAIN_NAME]; public async Task ScanBarcode () { var scanner = new Mobil…" at bounding box center [211, 89] width 298 height 38
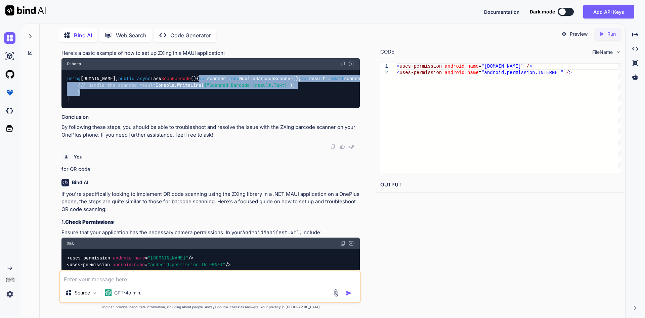
click at [91, 103] on code "using [DOMAIN_NAME]; public async Task ScanBarcode () { var scanner = new Mobil…" at bounding box center [248, 89] width 363 height 28
drag, startPoint x: 78, startPoint y: 107, endPoint x: 82, endPoint y: 152, distance: 45.6
click at [82, 108] on div "using [DOMAIN_NAME]; public async Task ScanBarcode () { var scanner = new Mobil…" at bounding box center [211, 89] width 298 height 38
click at [83, 108] on div "using [DOMAIN_NAME]; public async Task ScanBarcode () { var scanner = new Mobil…" at bounding box center [211, 89] width 298 height 38
drag, startPoint x: 80, startPoint y: 153, endPoint x: 78, endPoint y: 107, distance: 46.4
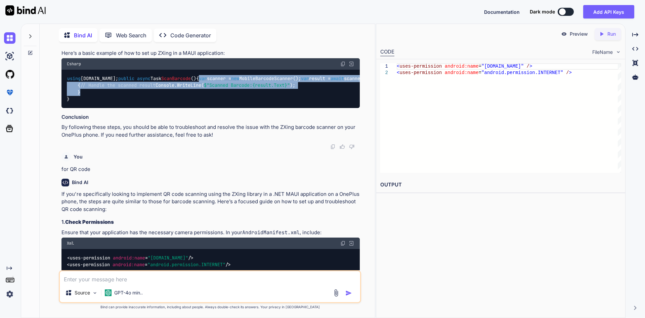
click at [78, 103] on code "using [DOMAIN_NAME]; public async Task ScanBarcode () { var scanner = new Mobil…" at bounding box center [248, 89] width 363 height 28
click at [141, 103] on code "using [DOMAIN_NAME]; public async Task ScanBarcode () { var scanner = new Mobil…" at bounding box center [248, 89] width 363 height 28
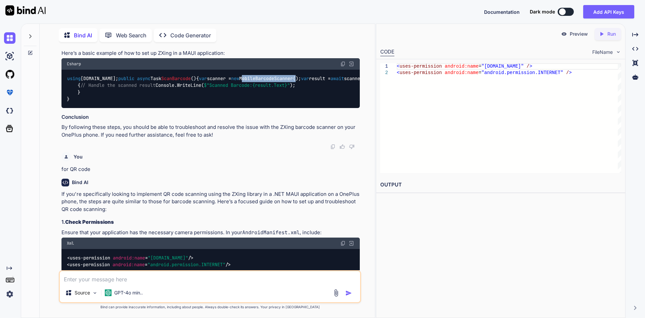
click at [141, 103] on code "using [DOMAIN_NAME]; public async Task ScanBarcode () { var scanner = new Mobil…" at bounding box center [248, 89] width 363 height 28
click at [137, 103] on code "using [DOMAIN_NAME]; public async Task ScanBarcode () { var scanner = new Mobil…" at bounding box center [248, 89] width 363 height 28
drag, startPoint x: 137, startPoint y: 114, endPoint x: 149, endPoint y: 114, distance: 11.1
click at [137, 103] on code "using [DOMAIN_NAME]; public async Task ScanBarcode () { var scanner = new Mobil…" at bounding box center [248, 89] width 363 height 28
click at [158, 103] on code "using [DOMAIN_NAME]; public async Task ScanBarcode () { var scanner = new Mobil…" at bounding box center [248, 89] width 363 height 28
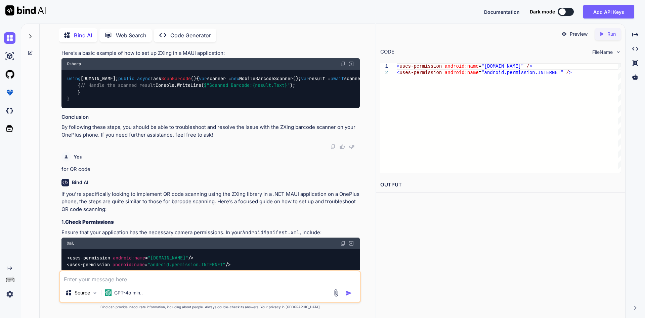
click at [158, 103] on code "using [DOMAIN_NAME]; public async Task ScanBarcode () { var scanner = new Mobil…" at bounding box center [248, 89] width 363 height 28
click at [417, 81] on span "null" at bounding box center [422, 78] width 11 height 6
click at [97, 103] on code "using [DOMAIN_NAME]; public async Task ScanBarcode () { var scanner = new Mobil…" at bounding box center [248, 89] width 363 height 28
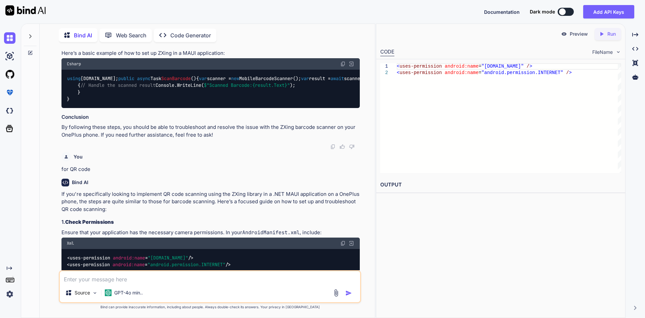
click at [104, 103] on code "using [DOMAIN_NAME]; public async Task ScanBarcode () { var scanner = new Mobil…" at bounding box center [248, 89] width 363 height 28
click at [121, 103] on code "using [DOMAIN_NAME]; public async Task ScanBarcode () { var scanner = new Mobil…" at bounding box center [248, 89] width 363 height 28
click at [204, 88] on span "$"Scanned Barcode: {result.Text} "" at bounding box center [247, 85] width 86 height 6
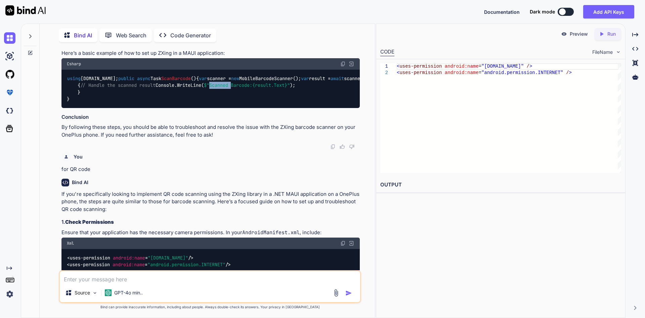
click at [204, 88] on span "$"Scanned Barcode: {result.Text} "" at bounding box center [247, 85] width 86 height 6
click at [252, 88] on span "{result.Text}" at bounding box center [269, 85] width 35 height 6
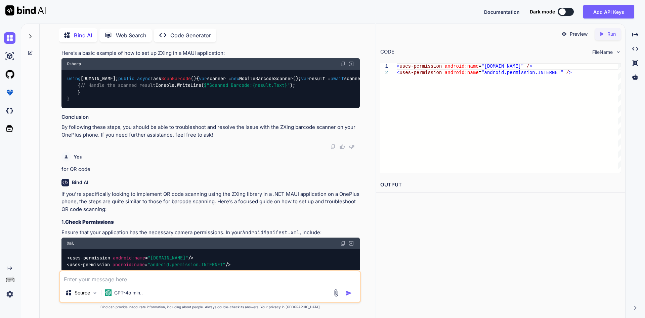
click at [252, 88] on span "{result.Text}" at bounding box center [269, 85] width 35 height 6
click at [204, 88] on span "$"Scanned Barcode: {result.Text} "" at bounding box center [247, 85] width 86 height 6
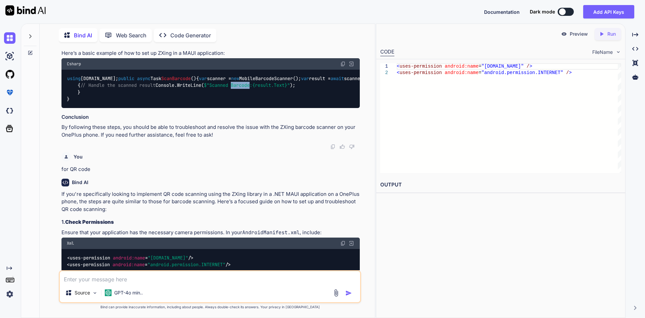
click at [204, 88] on span "$"Scanned Barcode: {result.Text} "" at bounding box center [247, 85] width 86 height 6
click at [153, 88] on span "// Handle the scanned result" at bounding box center [117, 85] width 75 height 6
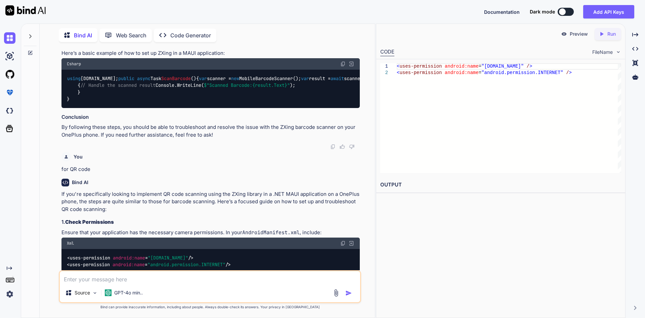
click at [136, 88] on span "// Handle the scanned result" at bounding box center [117, 85] width 75 height 6
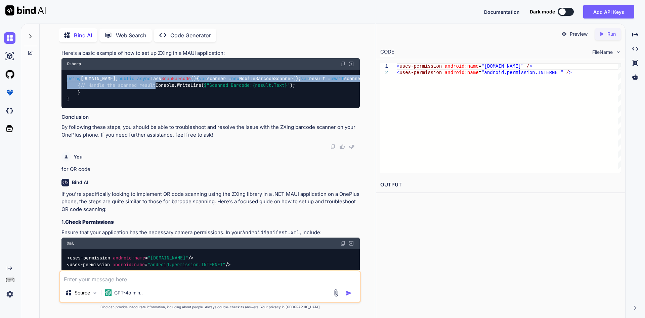
drag, startPoint x: 171, startPoint y: 138, endPoint x: 61, endPoint y: 76, distance: 126.6
click at [62, 76] on div "using [DOMAIN_NAME]; public async Task ScanBarcode () { var scanner = new Mobil…" at bounding box center [211, 89] width 298 height 38
click at [104, 84] on div "using [DOMAIN_NAME]; public async Task ScanBarcode () { var scanner = new Mobil…" at bounding box center [211, 89] width 298 height 38
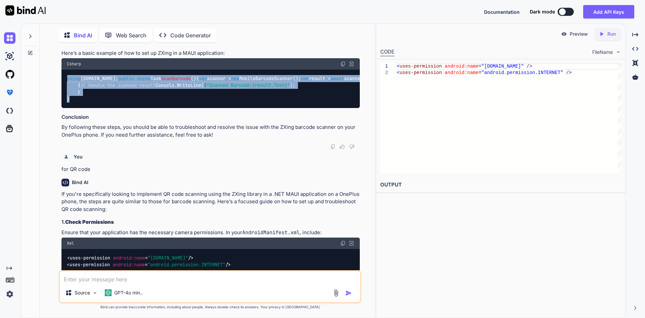
drag, startPoint x: 68, startPoint y: 79, endPoint x: 87, endPoint y: 167, distance: 90.1
click at [87, 108] on div "using [DOMAIN_NAME]; public async Task ScanBarcode () { var scanner = new Mobil…" at bounding box center [211, 89] width 298 height 38
click at [101, 108] on div "using [DOMAIN_NAME]; public async Task ScanBarcode () { var scanner = new Mobil…" at bounding box center [211, 89] width 298 height 38
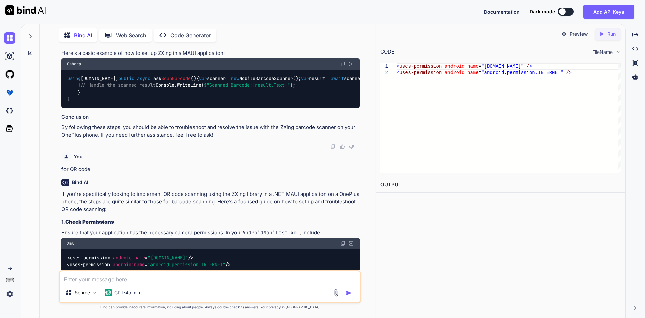
click at [121, 103] on code "using [DOMAIN_NAME]; public async Task ScanBarcode () { var scanner = new Mobil…" at bounding box center [248, 89] width 363 height 28
click at [141, 88] on span "// Handle the scanned result" at bounding box center [117, 85] width 75 height 6
drag, startPoint x: 141, startPoint y: 141, endPoint x: 148, endPoint y: 142, distance: 6.9
click at [142, 88] on span "// Handle the scanned result" at bounding box center [117, 85] width 75 height 6
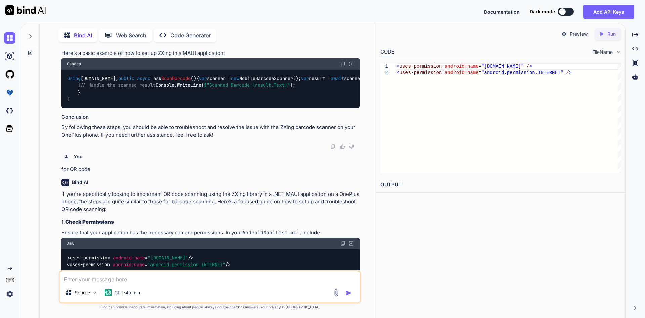
click at [156, 88] on span "// Handle the scanned result" at bounding box center [117, 85] width 75 height 6
click at [204, 88] on span "$"Scanned Barcode: {result.Text} "" at bounding box center [247, 85] width 86 height 6
click at [252, 88] on span "{result.Text}" at bounding box center [269, 85] width 35 height 6
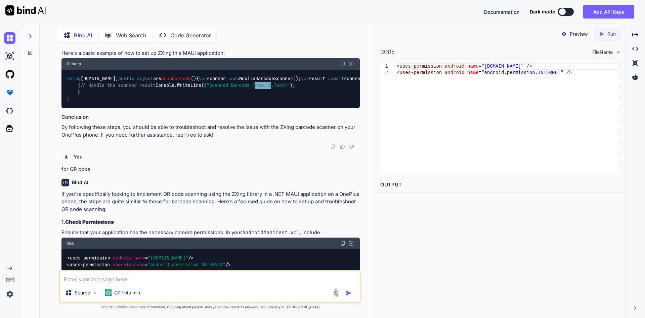
drag, startPoint x: 199, startPoint y: 147, endPoint x: 211, endPoint y: 148, distance: 11.8
click at [252, 88] on span "{result.Text}" at bounding box center [269, 85] width 35 height 6
